Goal: Check status: Check status

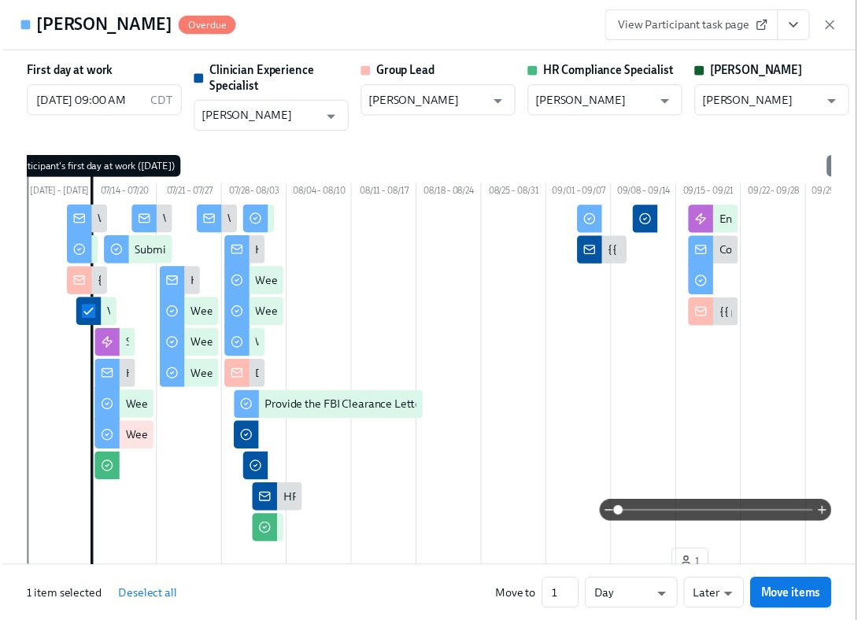
scroll to position [0, 22814]
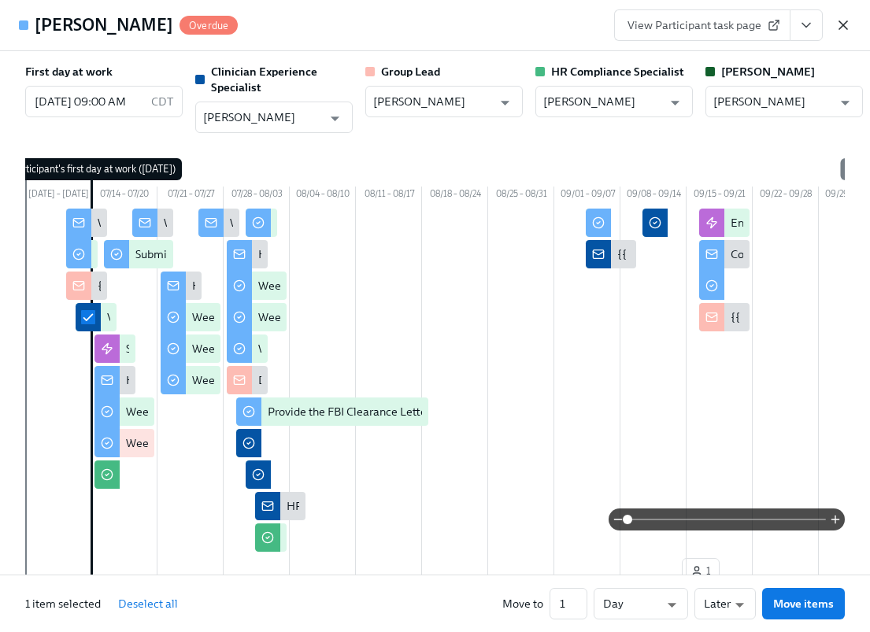
click at [846, 23] on icon "button" at bounding box center [843, 25] width 16 height 16
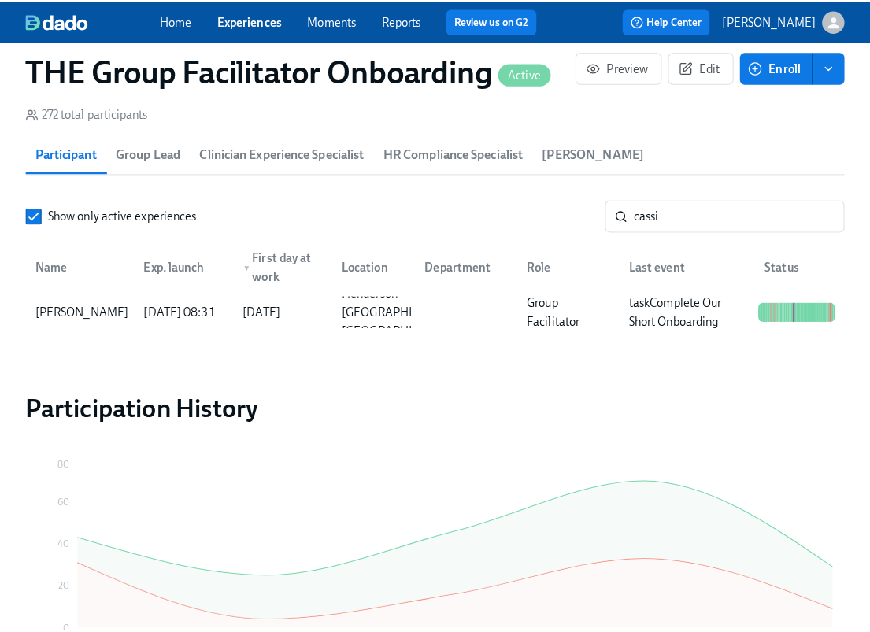
scroll to position [0, 22814]
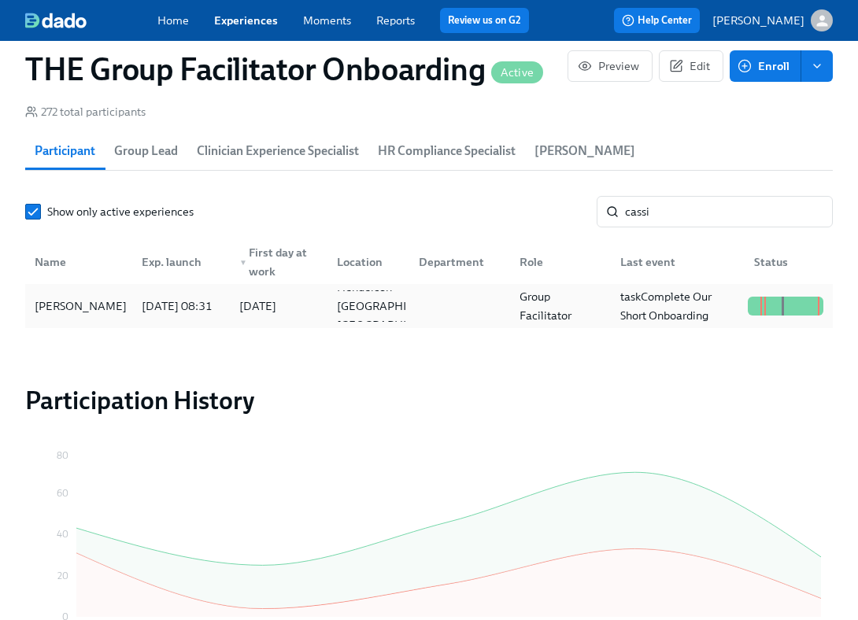
click at [207, 309] on div "[DATE] 08:31" at bounding box center [176, 306] width 83 height 19
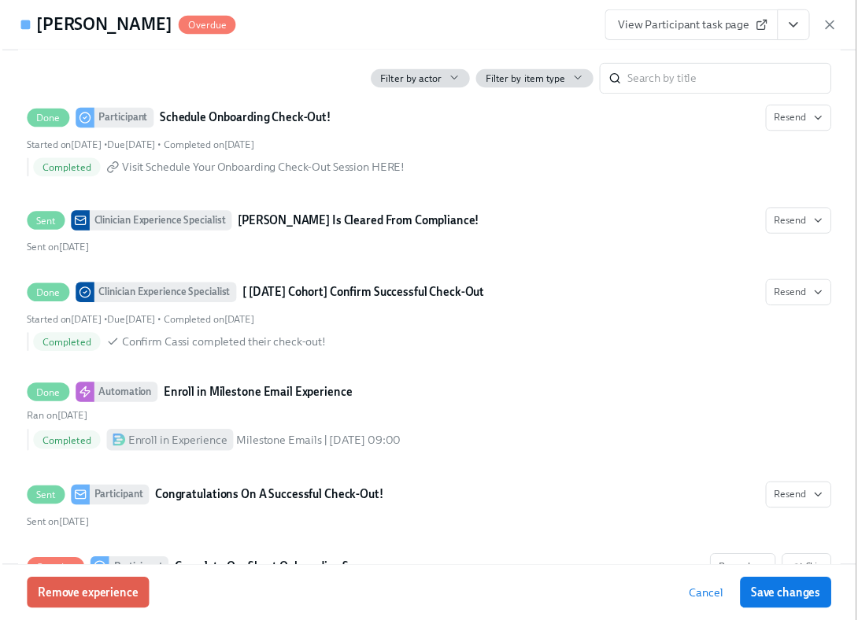
scroll to position [4165, 0]
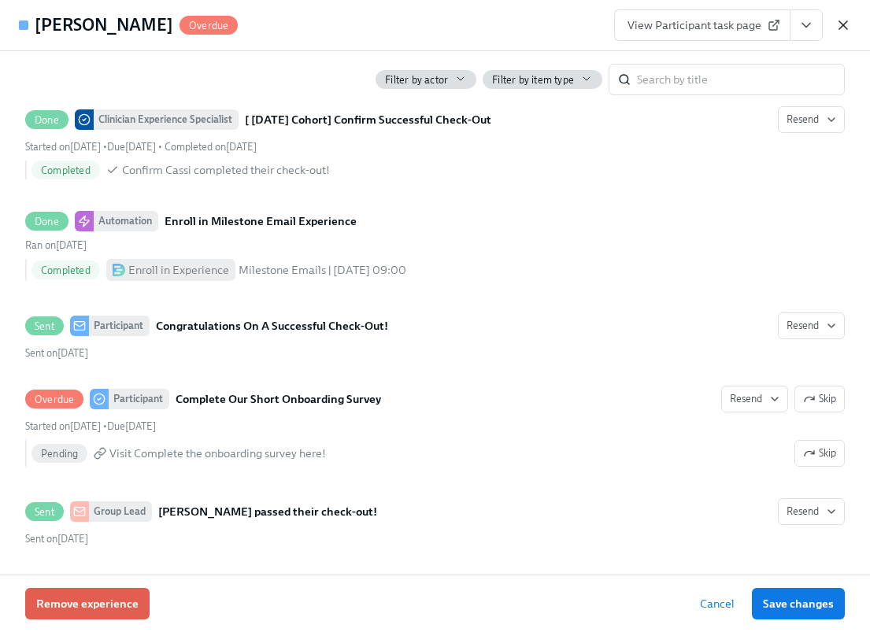
click at [845, 29] on icon "button" at bounding box center [843, 25] width 16 height 16
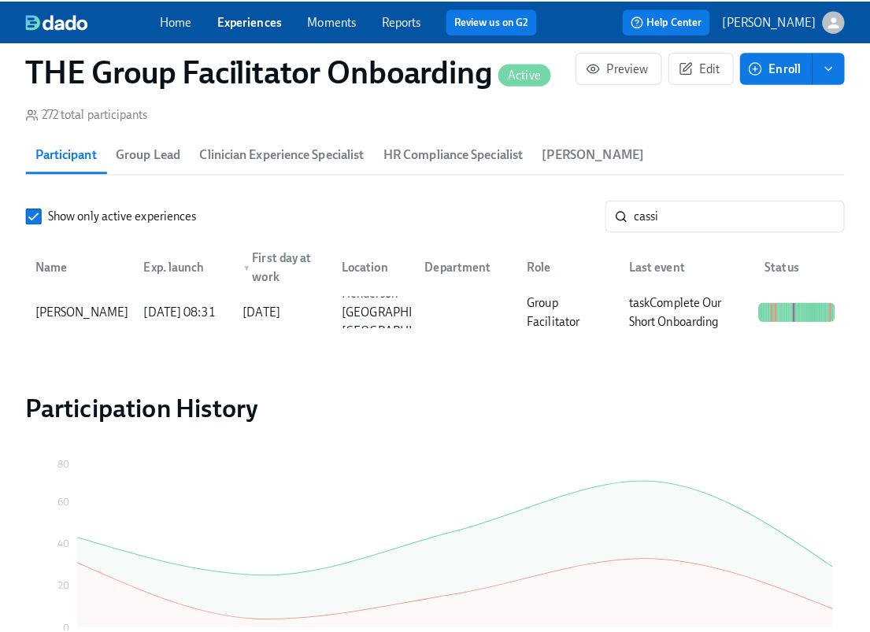
scroll to position [0, 22802]
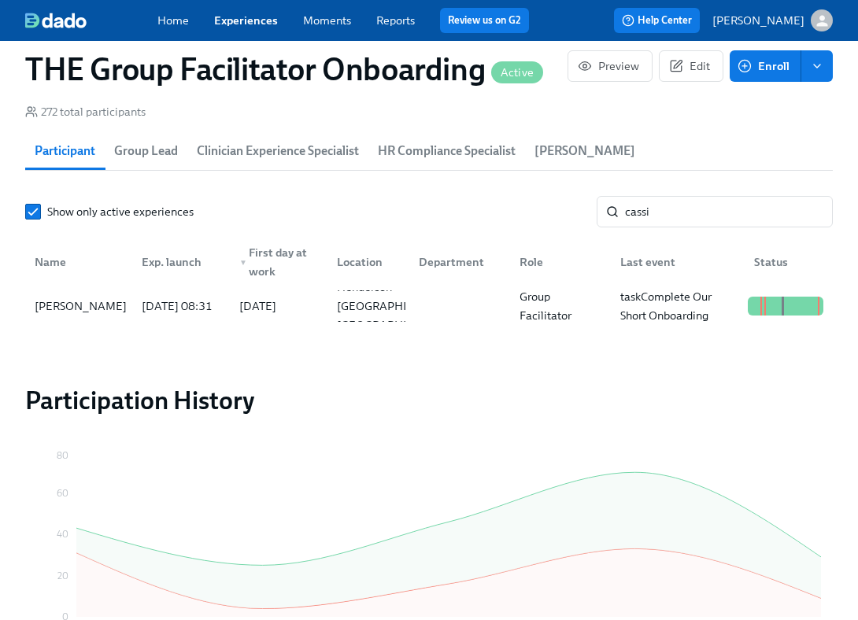
click at [678, 235] on div "Show only active experiences cassi ​ Name Exp. launch ▼ First day at work Locat…" at bounding box center [429, 262] width 808 height 132
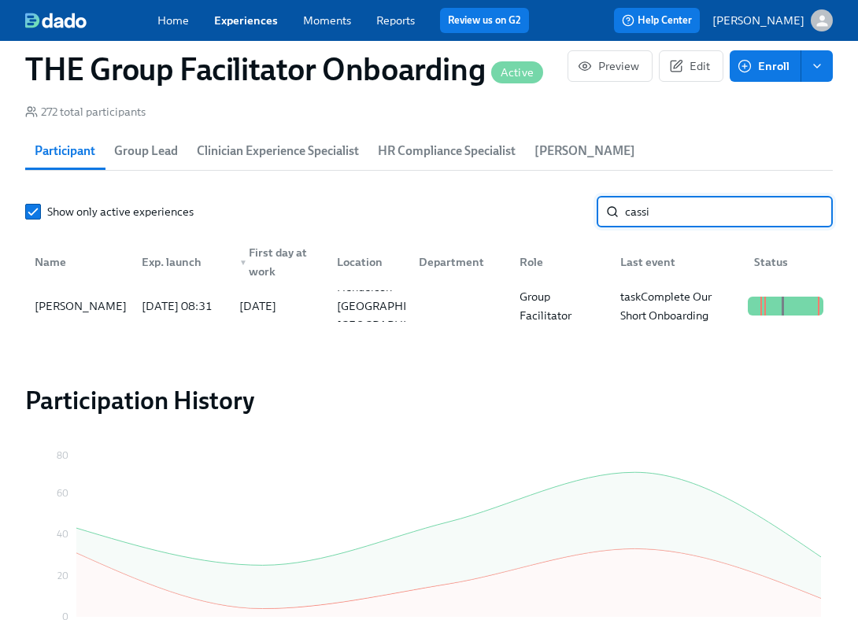
click at [690, 217] on input "cassi" at bounding box center [729, 211] width 208 height 31
type input "sele"
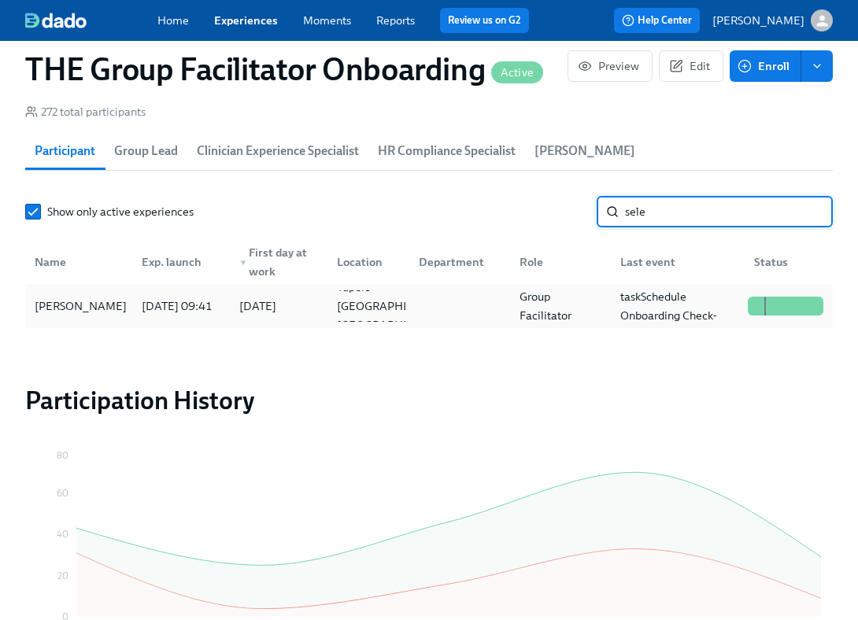
click at [117, 306] on div "[PERSON_NAME]" at bounding box center [78, 306] width 101 height 31
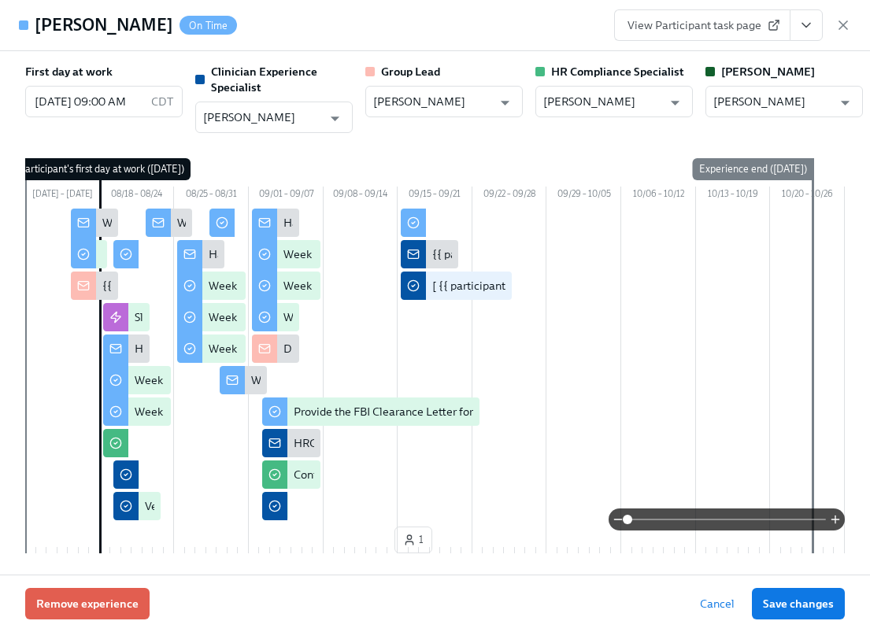
click at [809, 19] on icon "View task page" at bounding box center [806, 25] width 16 height 16
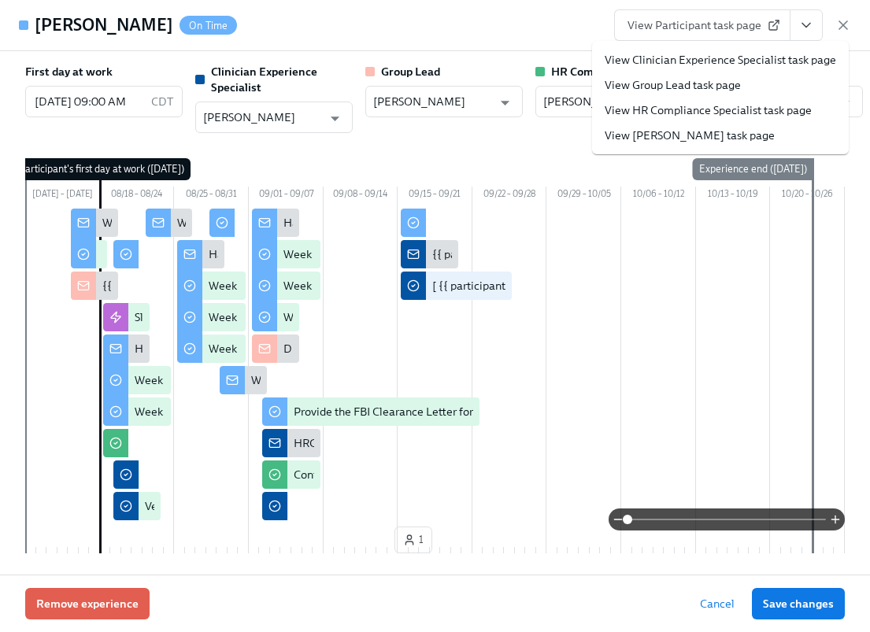
click at [753, 68] on li "View Clinician Experience Specialist task page" at bounding box center [720, 59] width 257 height 25
click at [749, 61] on link "View Clinician Experience Specialist task page" at bounding box center [720, 60] width 231 height 16
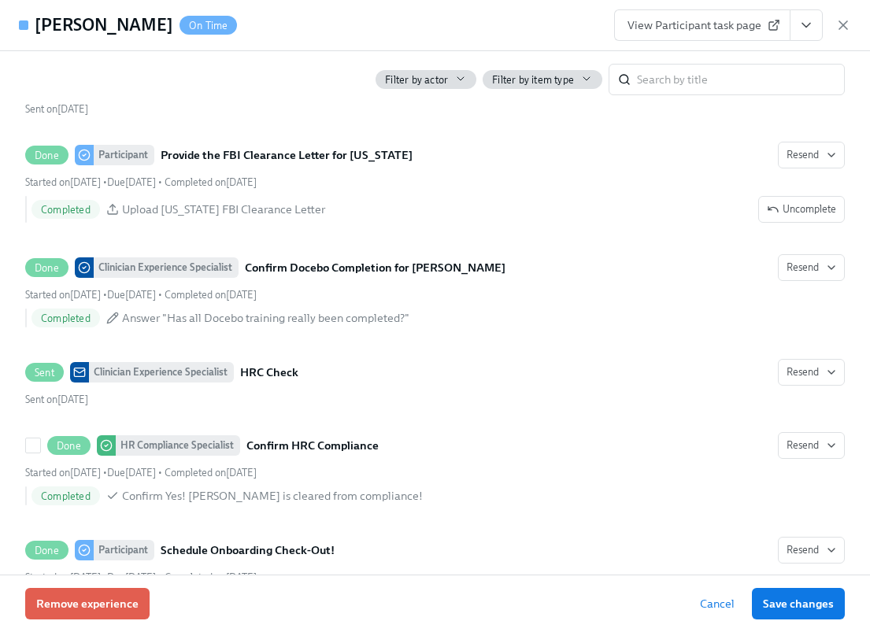
scroll to position [3491, 0]
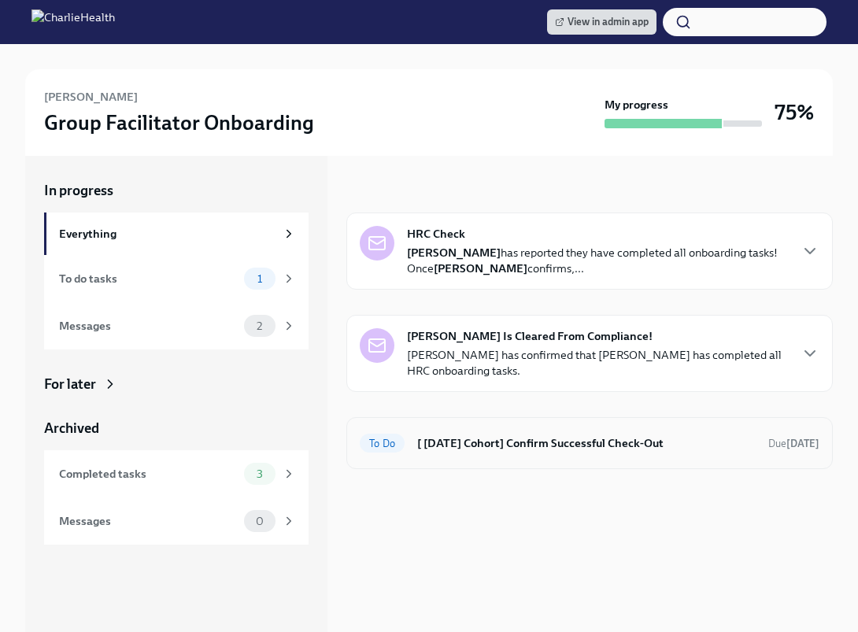
click at [464, 442] on h6 "[ [DATE] Cohort] Confirm Successful Check-Out" at bounding box center [586, 443] width 339 height 17
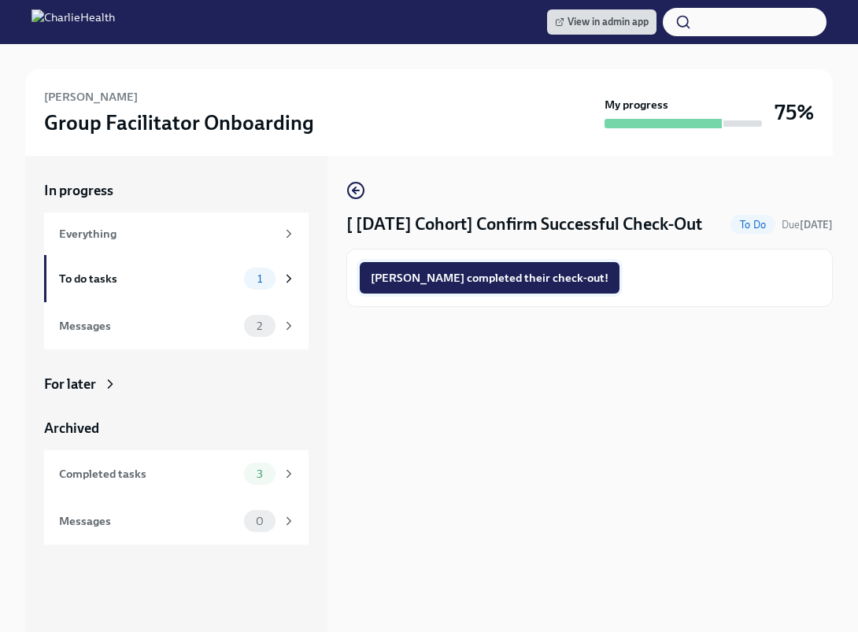
click at [474, 294] on button "Selena completed their check-out!" at bounding box center [490, 277] width 260 height 31
